Goal: Navigation & Orientation: Find specific page/section

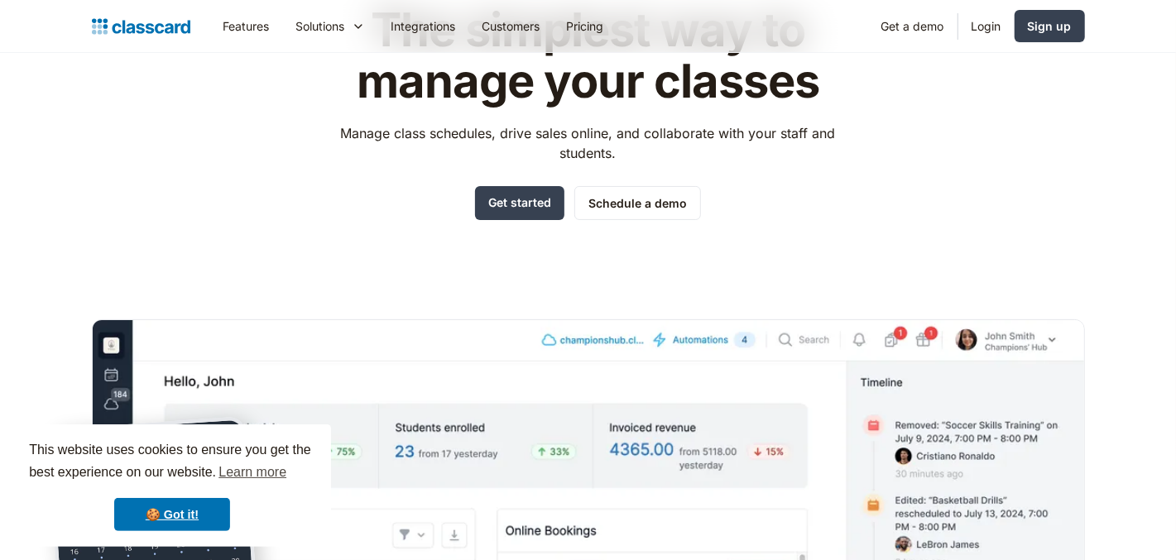
scroll to position [134, 0]
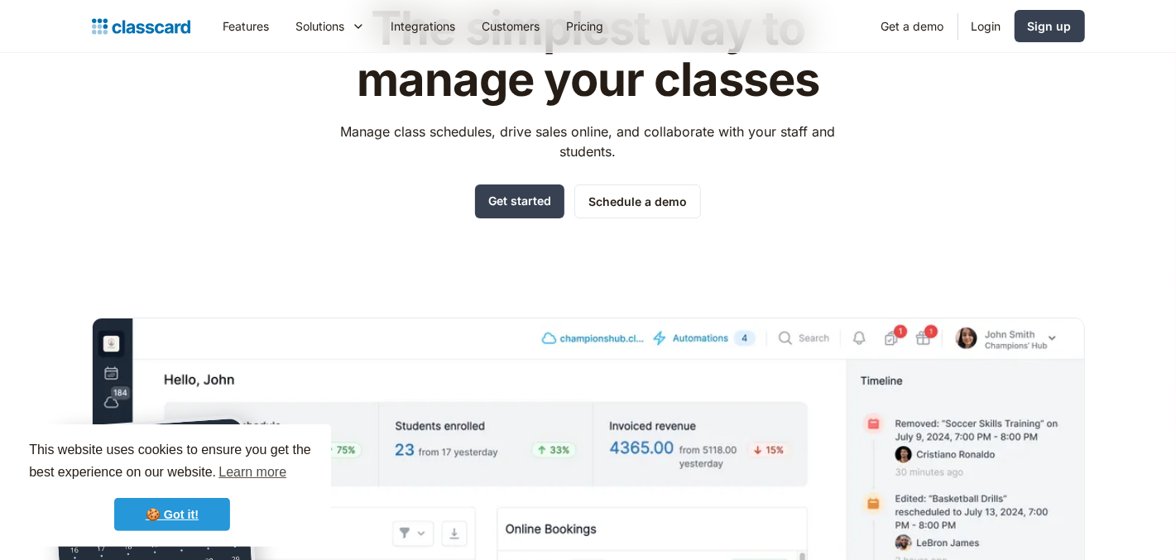
click at [151, 507] on link "🍪 Got it!" at bounding box center [172, 514] width 116 height 33
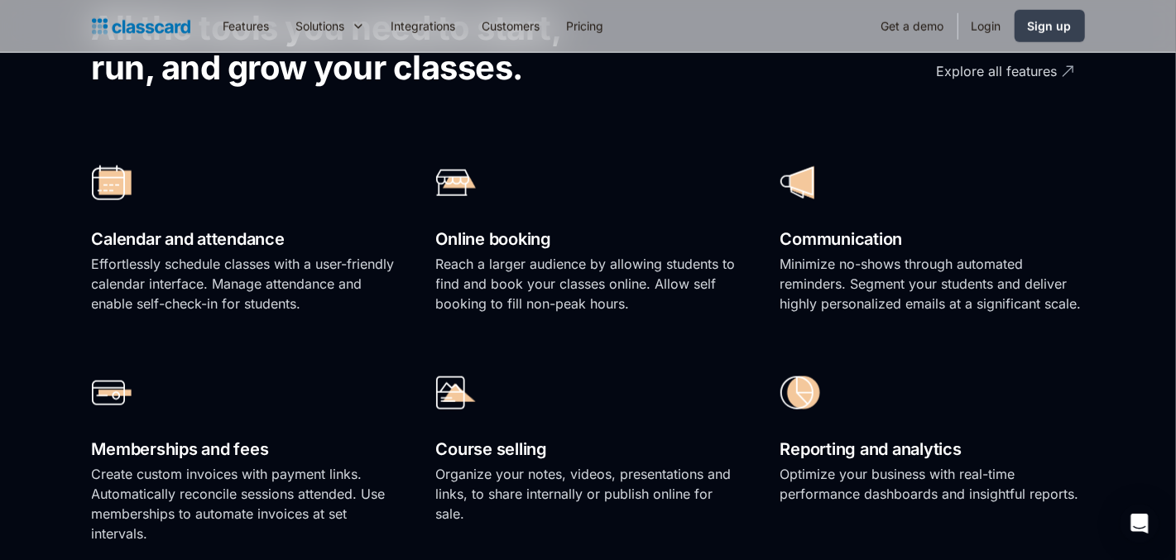
scroll to position [1168, 0]
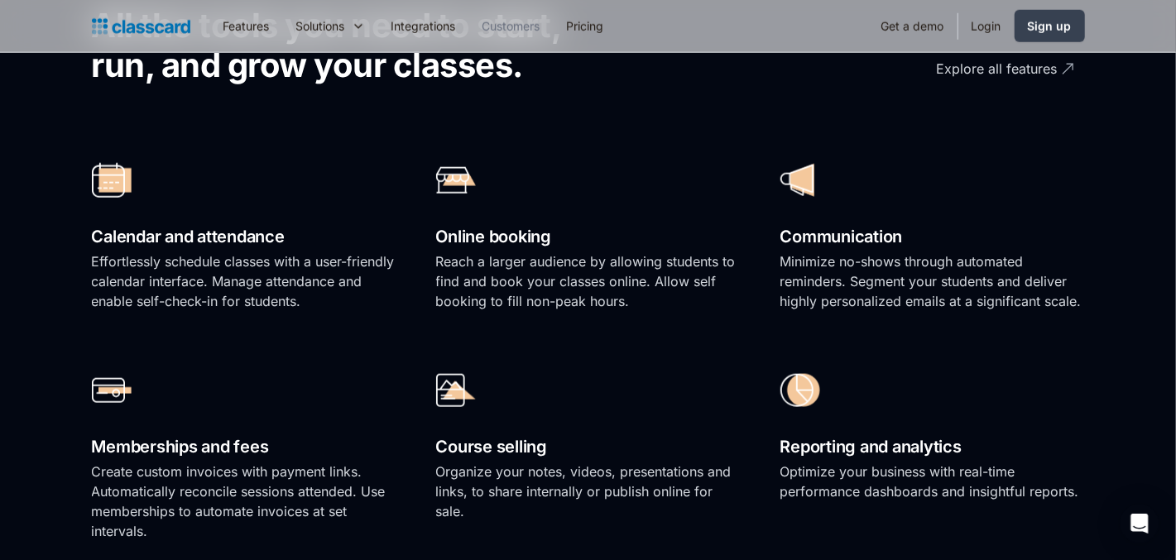
click at [506, 22] on link "Customers" at bounding box center [511, 25] width 84 height 37
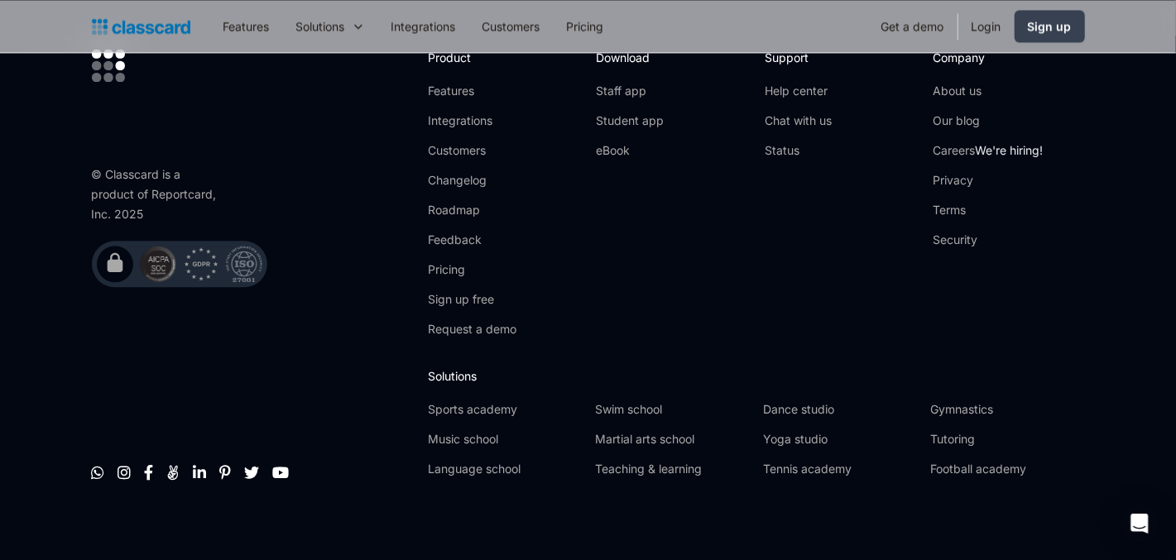
scroll to position [2288, 0]
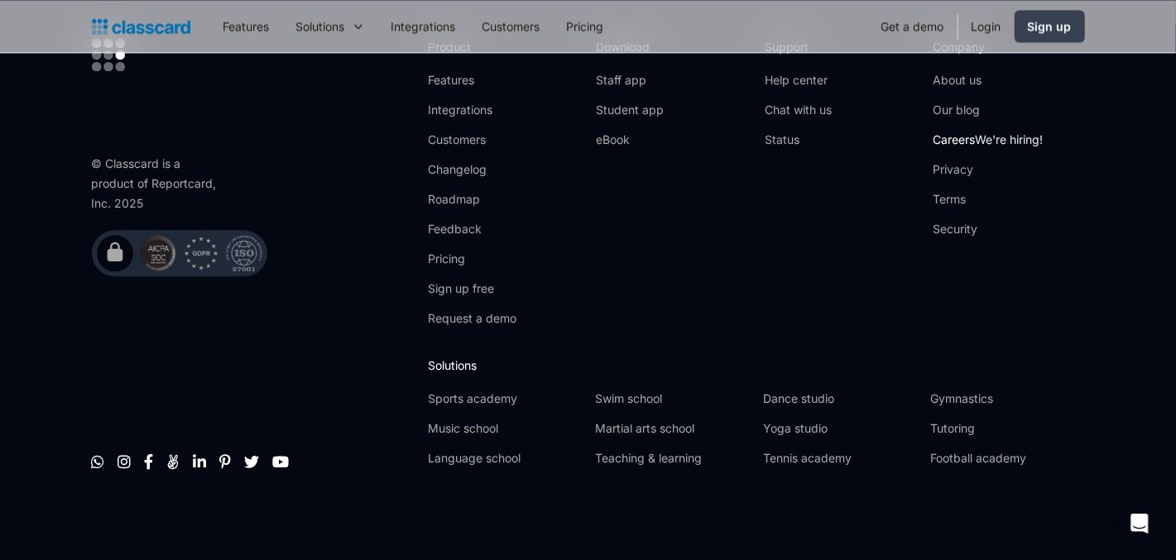
click at [955, 133] on link "Careers We're hiring!" at bounding box center [987, 140] width 110 height 17
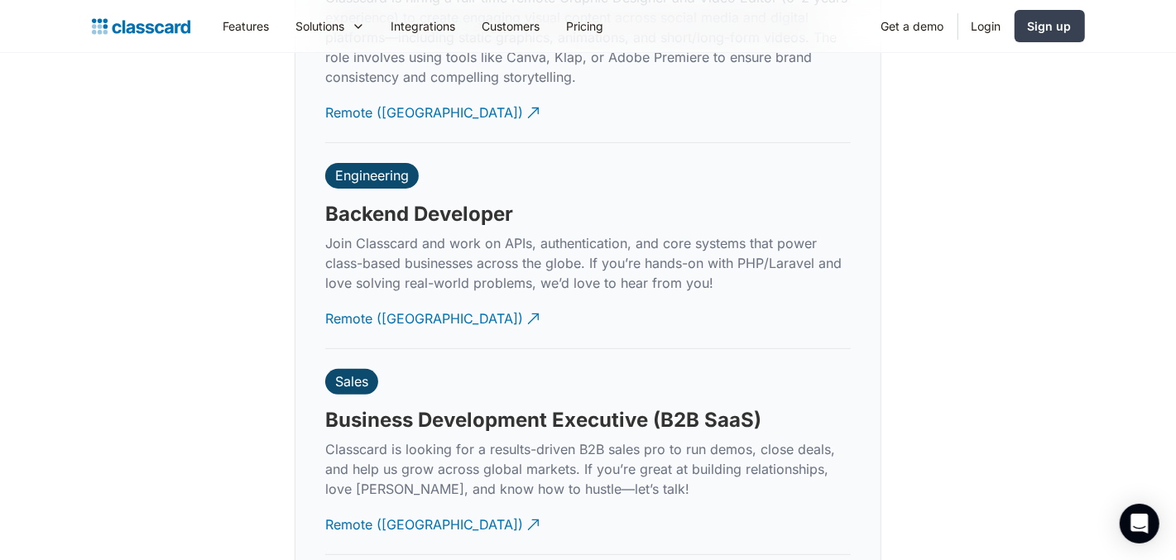
scroll to position [4001, 0]
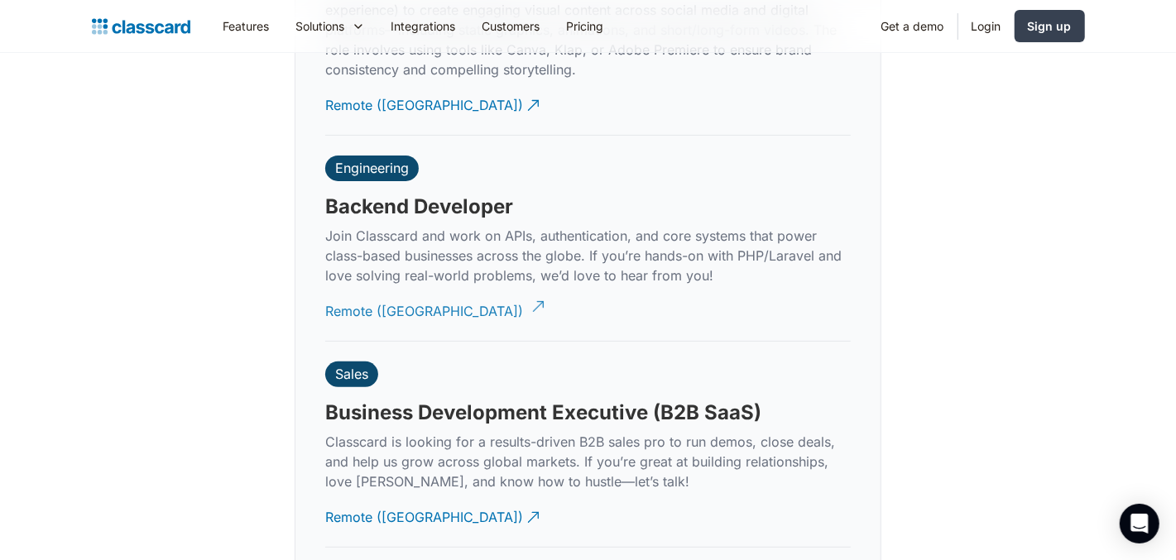
click at [399, 294] on div "Remote (India)" at bounding box center [424, 305] width 198 height 32
